Goal: Task Accomplishment & Management: Manage account settings

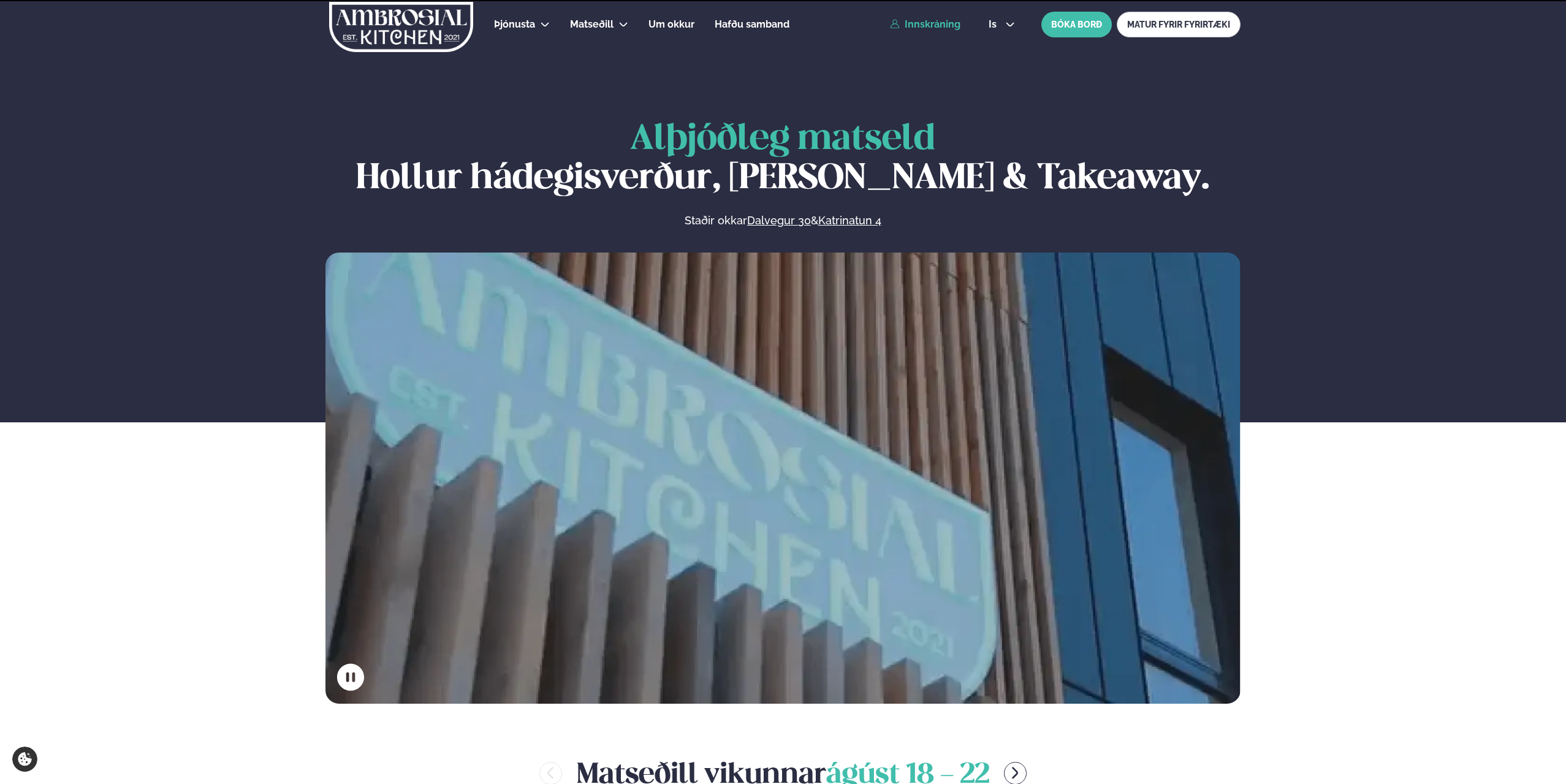
click at [939, 21] on link "Innskráning" at bounding box center [925, 24] width 71 height 11
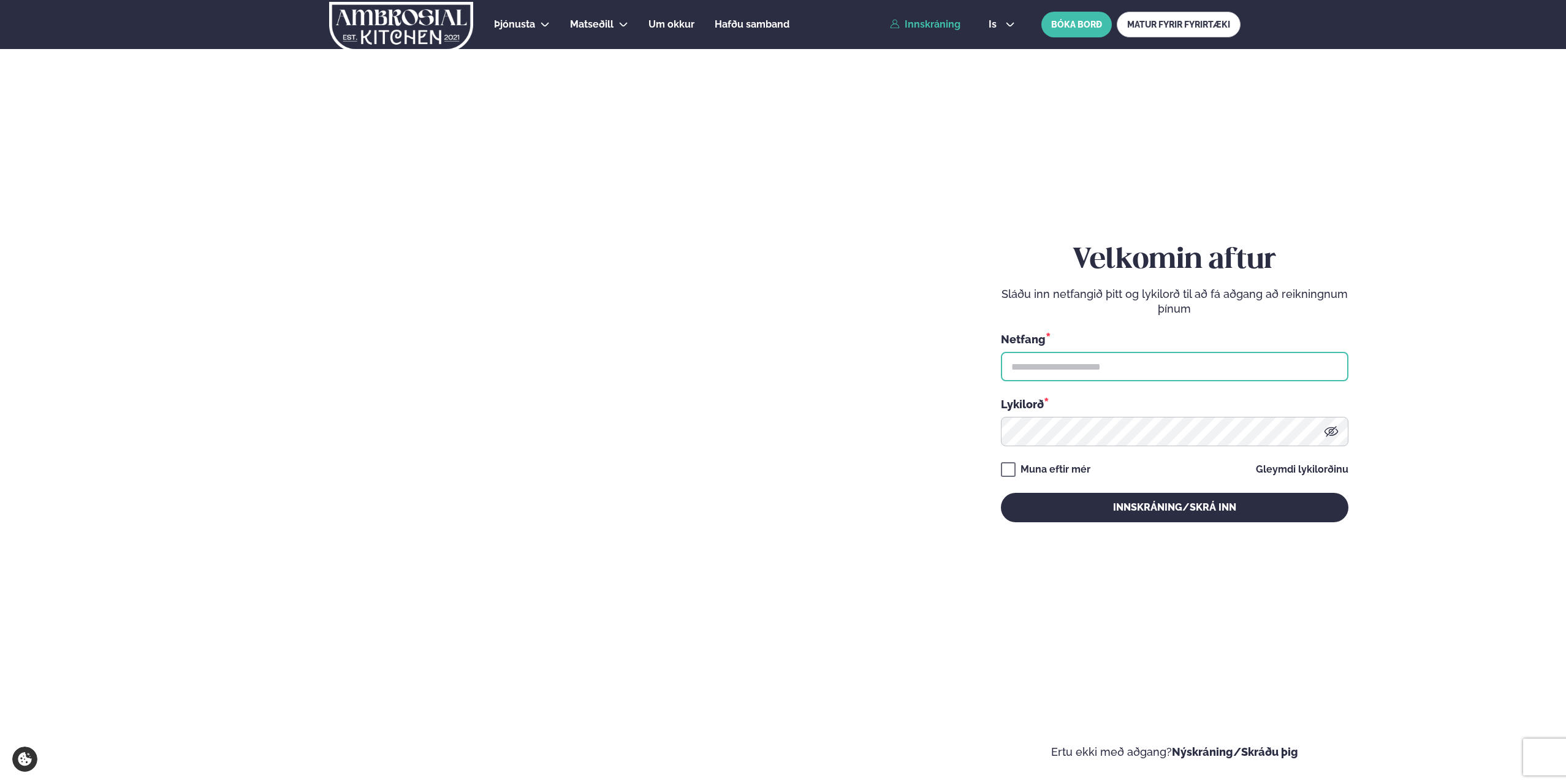
type input "**********"
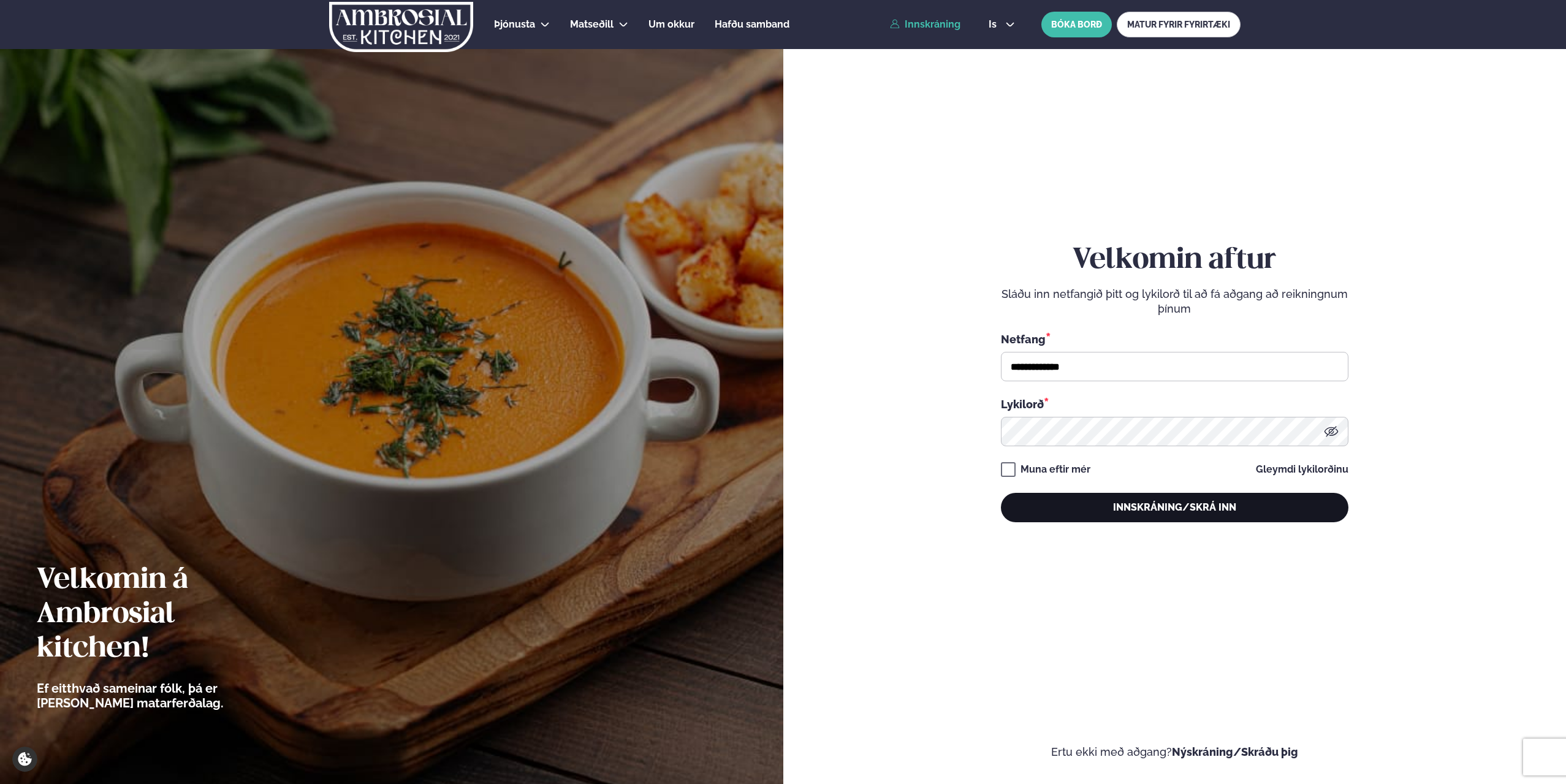
click at [1155, 506] on button "Innskráning/Skrá inn" at bounding box center [1174, 508] width 347 height 30
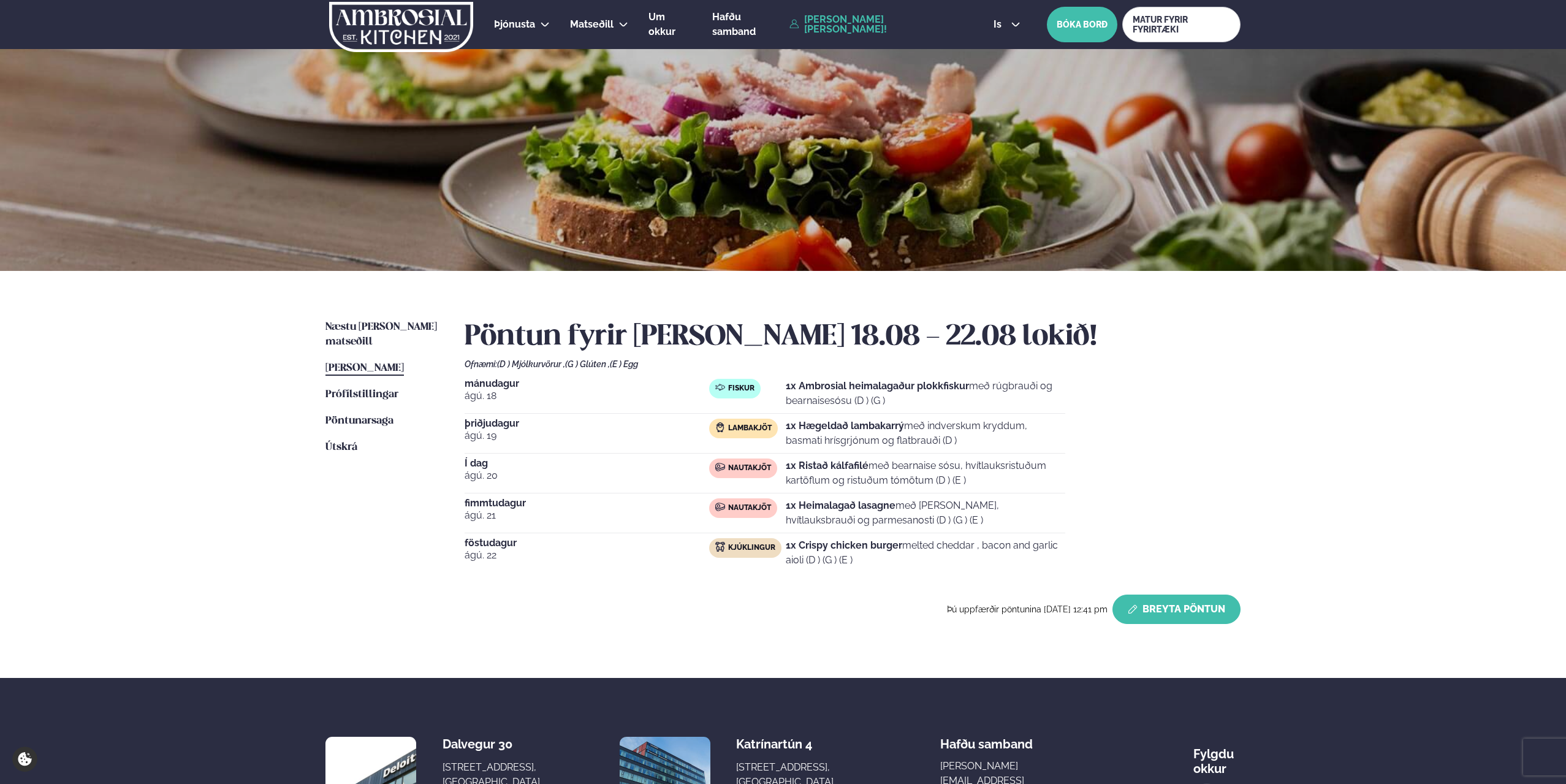
click at [1165, 611] on button "Breyta Pöntun" at bounding box center [1176, 609] width 128 height 30
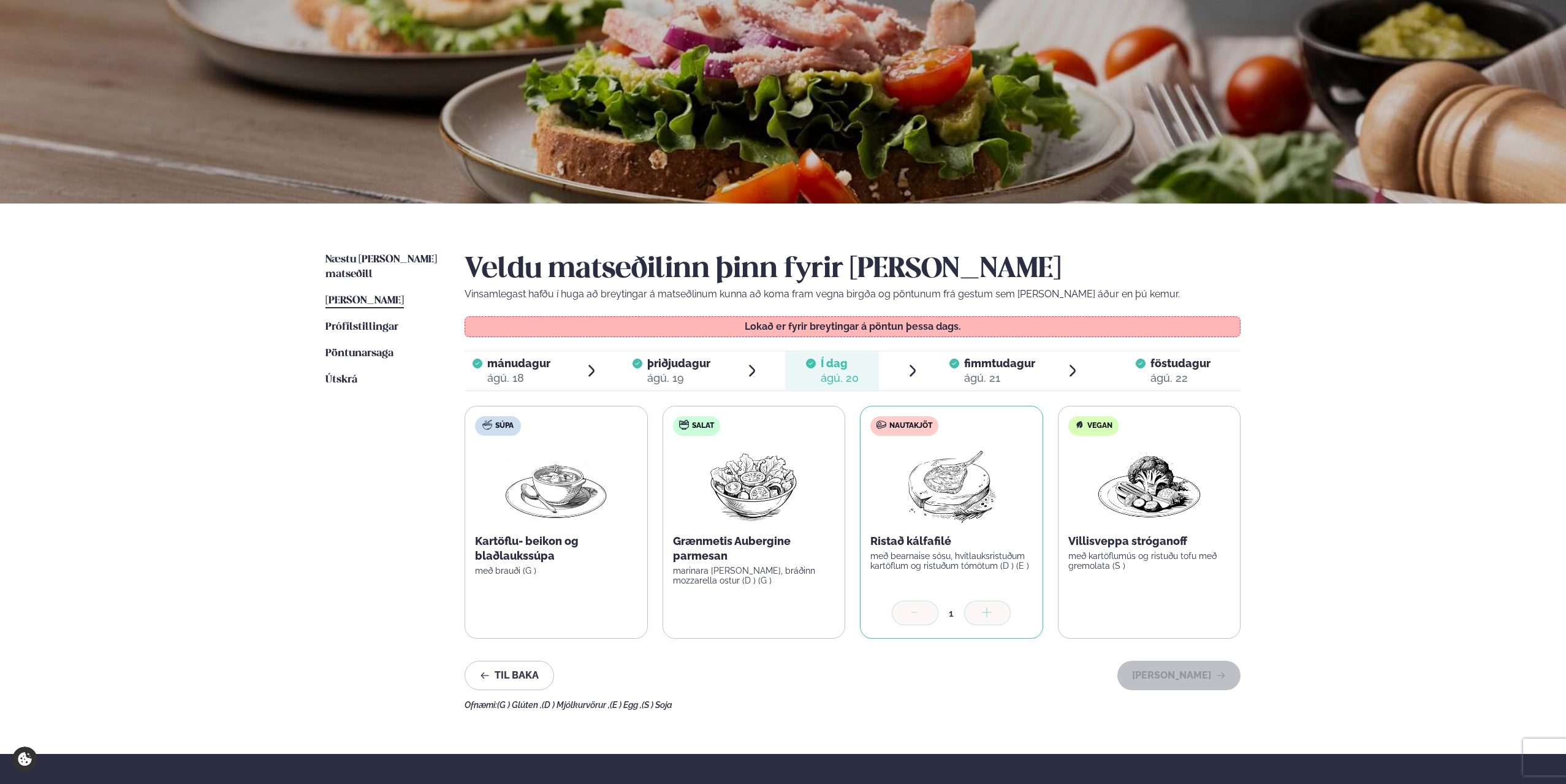
scroll to position [184, 0]
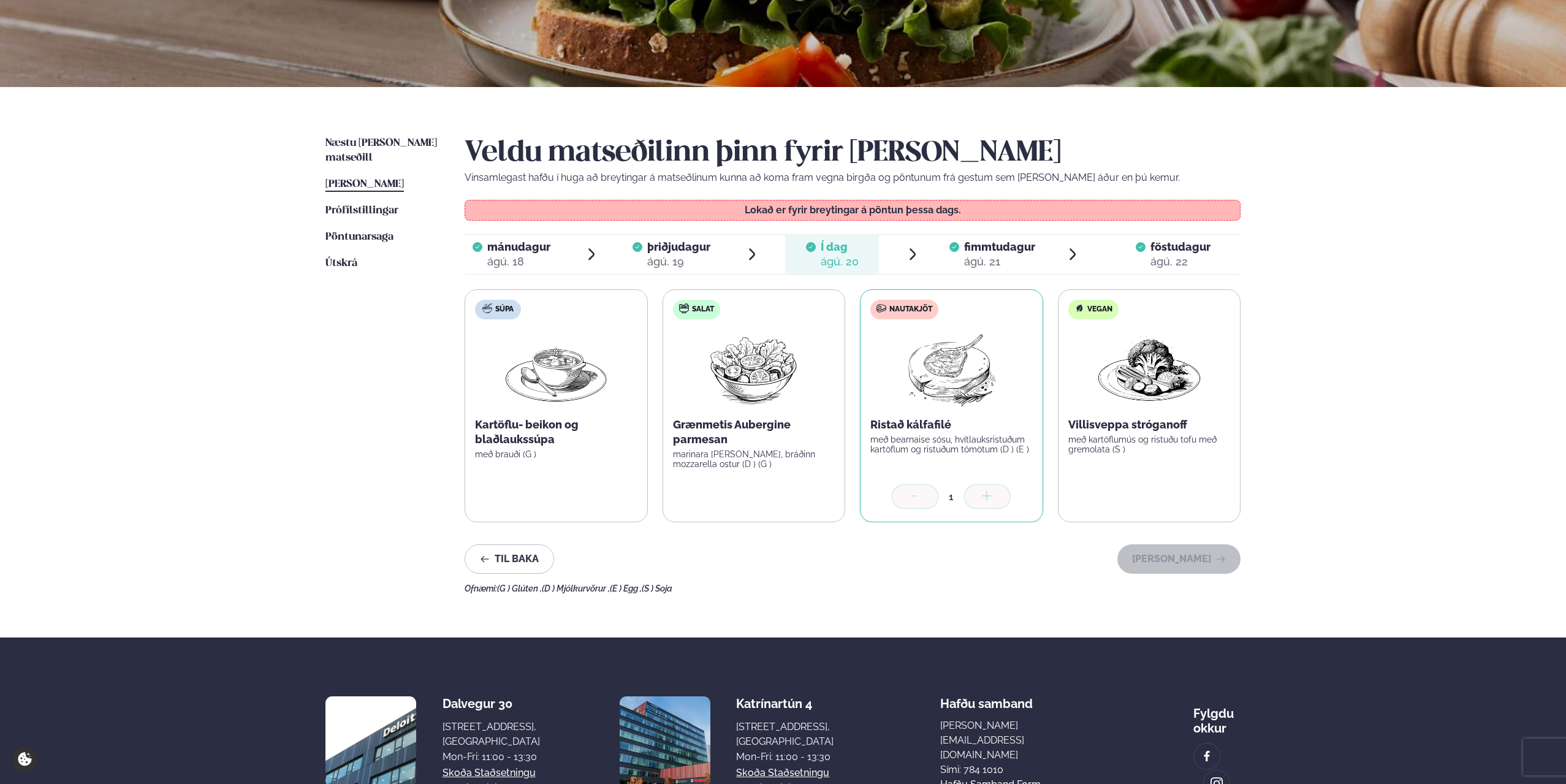
click at [973, 265] on div "ágú. 21" at bounding box center [1000, 262] width 71 height 15
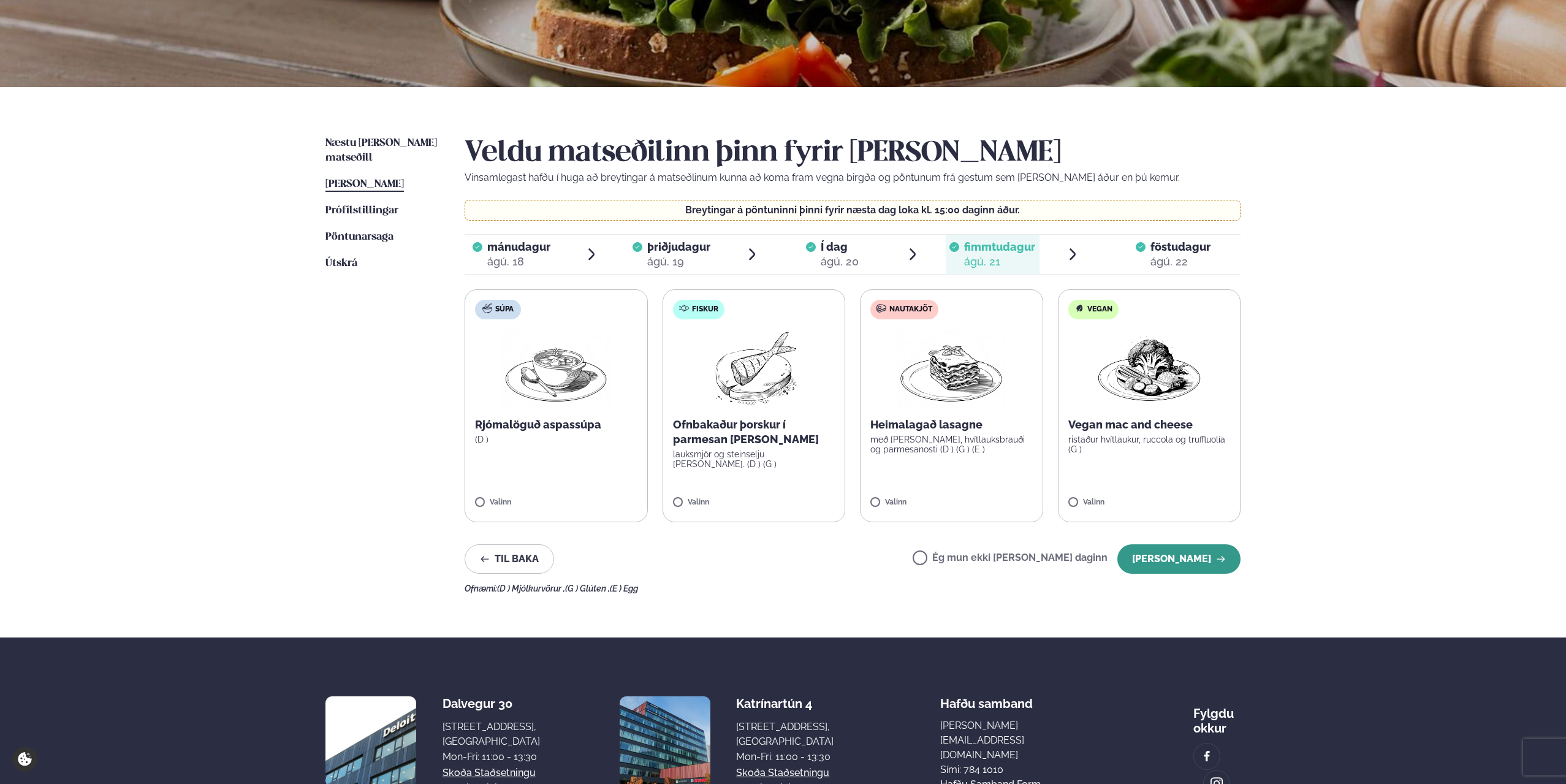
click at [1154, 561] on button "[PERSON_NAME]" at bounding box center [1178, 559] width 123 height 30
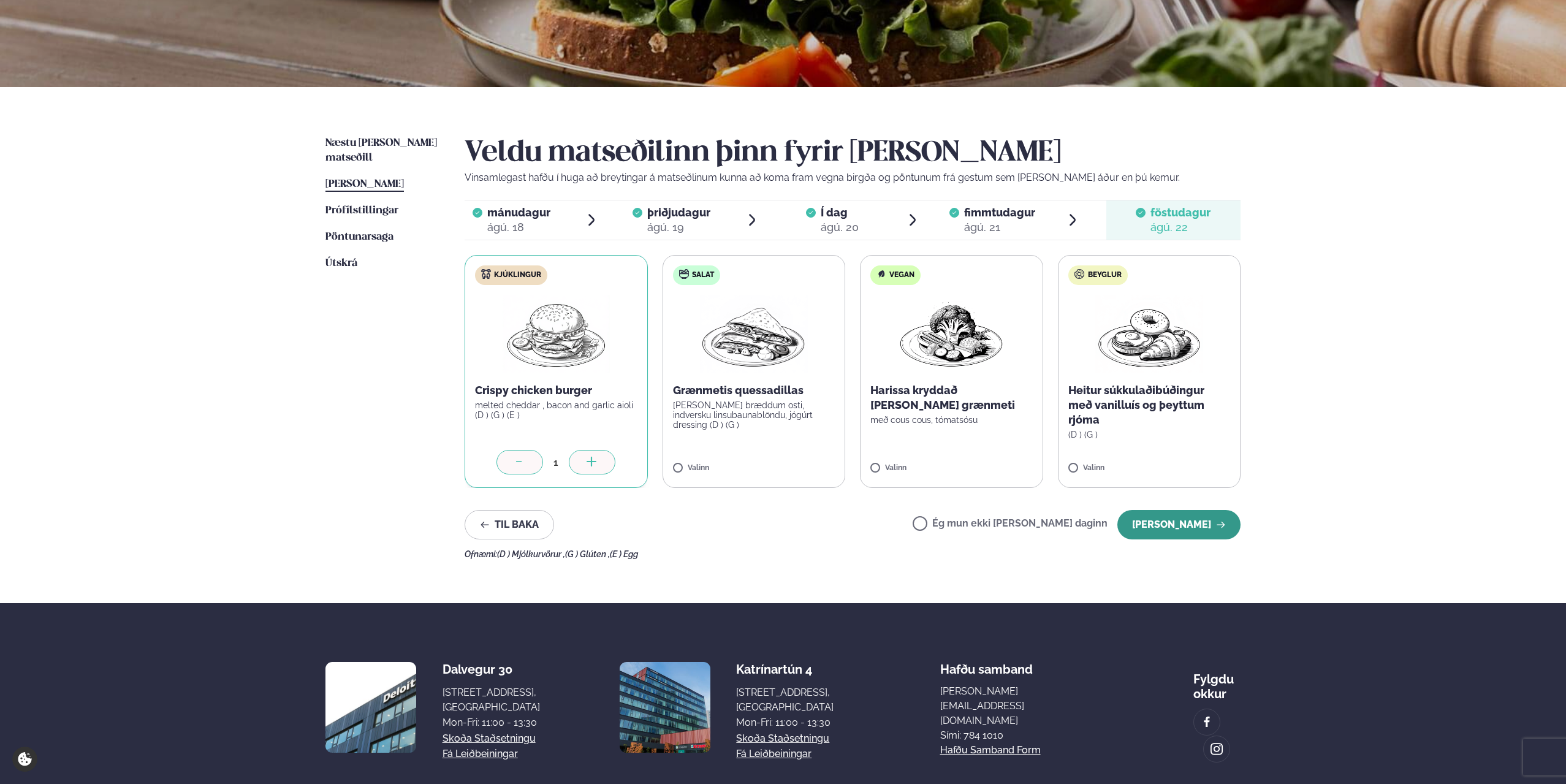
click at [1197, 530] on button "[PERSON_NAME]" at bounding box center [1178, 525] width 123 height 30
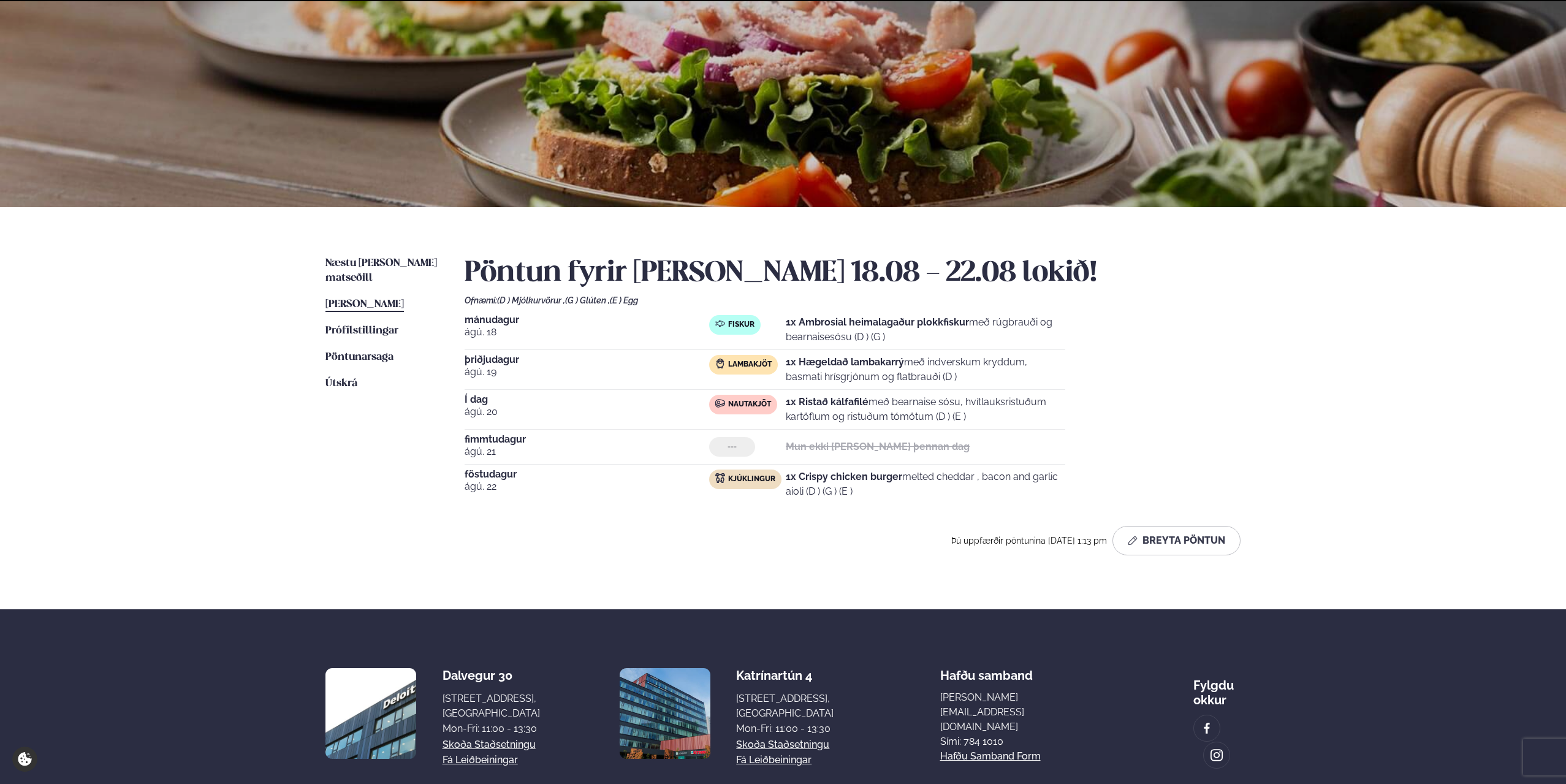
scroll to position [137, 0]
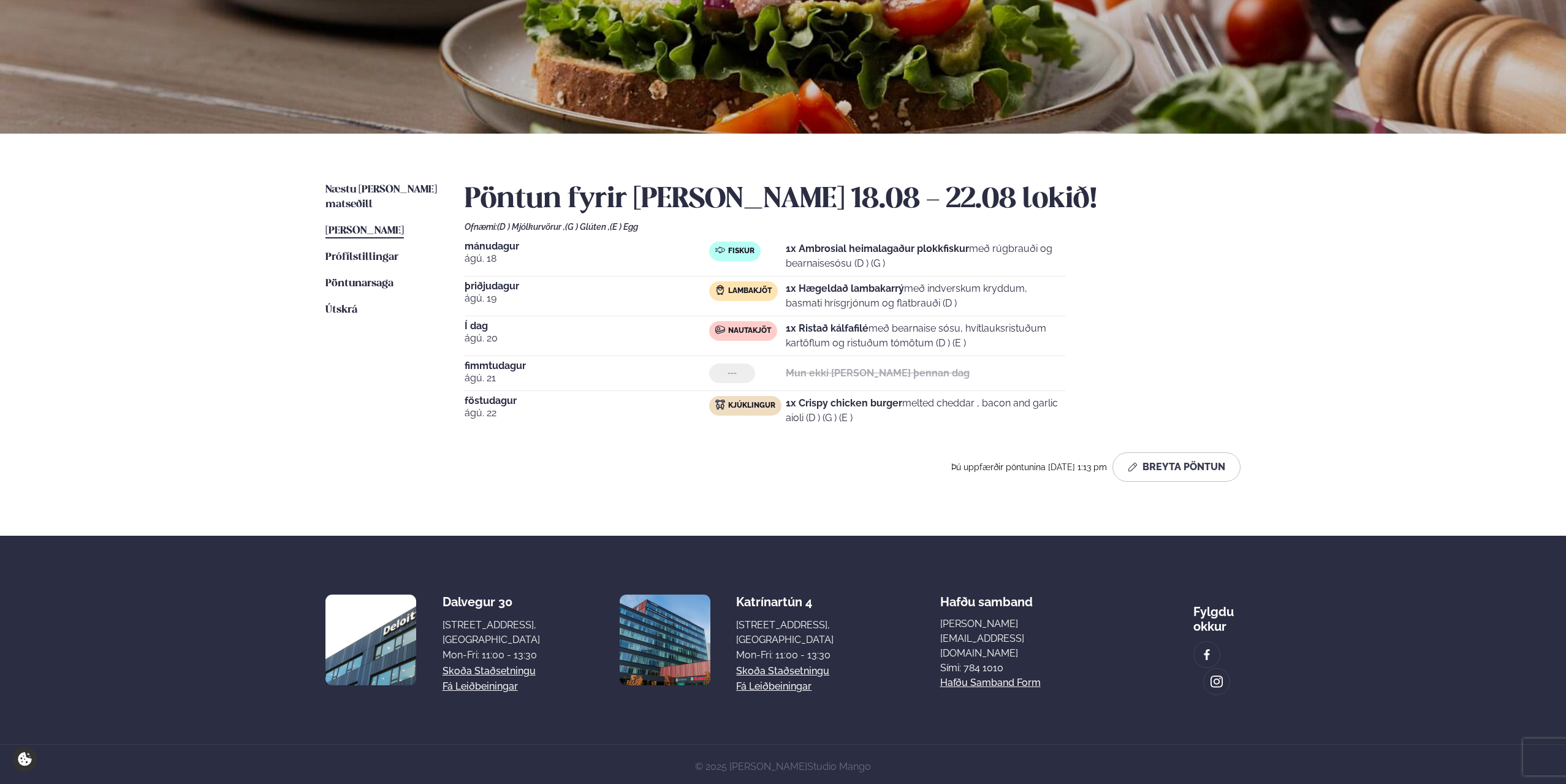
click at [438, 509] on div "Næstu [PERSON_NAME] matseðill Næsta vika [PERSON_NAME] matseðill [PERSON_NAME] …" at bounding box center [783, 335] width 989 height 402
click at [1272, 339] on div "Næstu [PERSON_NAME] matseðill Næsta vika [PERSON_NAME] matseðill [PERSON_NAME] …" at bounding box center [783, 335] width 989 height 402
click at [159, 424] on div "Þjónusta Hádegismatur fyrir fyrirtæki Fyrirtækja veitingar Einkapartý Matseðill…" at bounding box center [783, 326] width 1566 height 926
